Goal: Check status

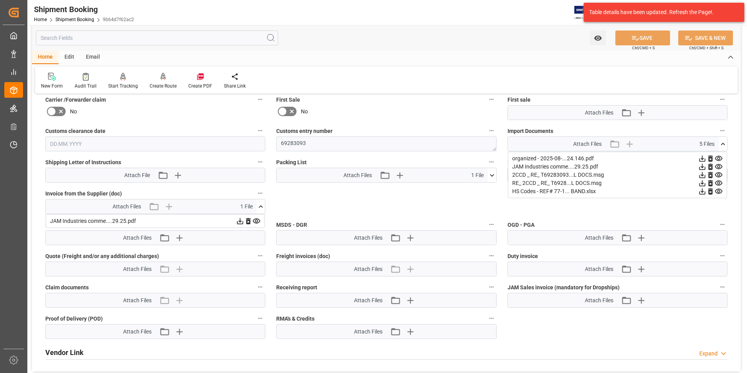
scroll to position [351, 0]
